Goal: Information Seeking & Learning: Learn about a topic

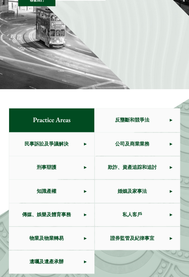
scroll to position [142, 0]
click at [83, 156] on span "刑事辯護" at bounding box center [46, 167] width 75 height 23
click at [82, 133] on span "民事訴訟及爭議解決" at bounding box center [46, 144] width 75 height 23
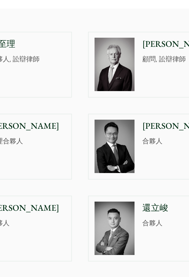
scroll to position [491, 0]
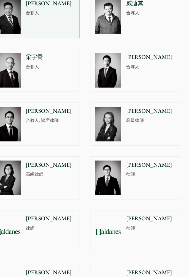
scroll to position [423, 0]
